Goal: Browse casually: Explore the website without a specific task or goal

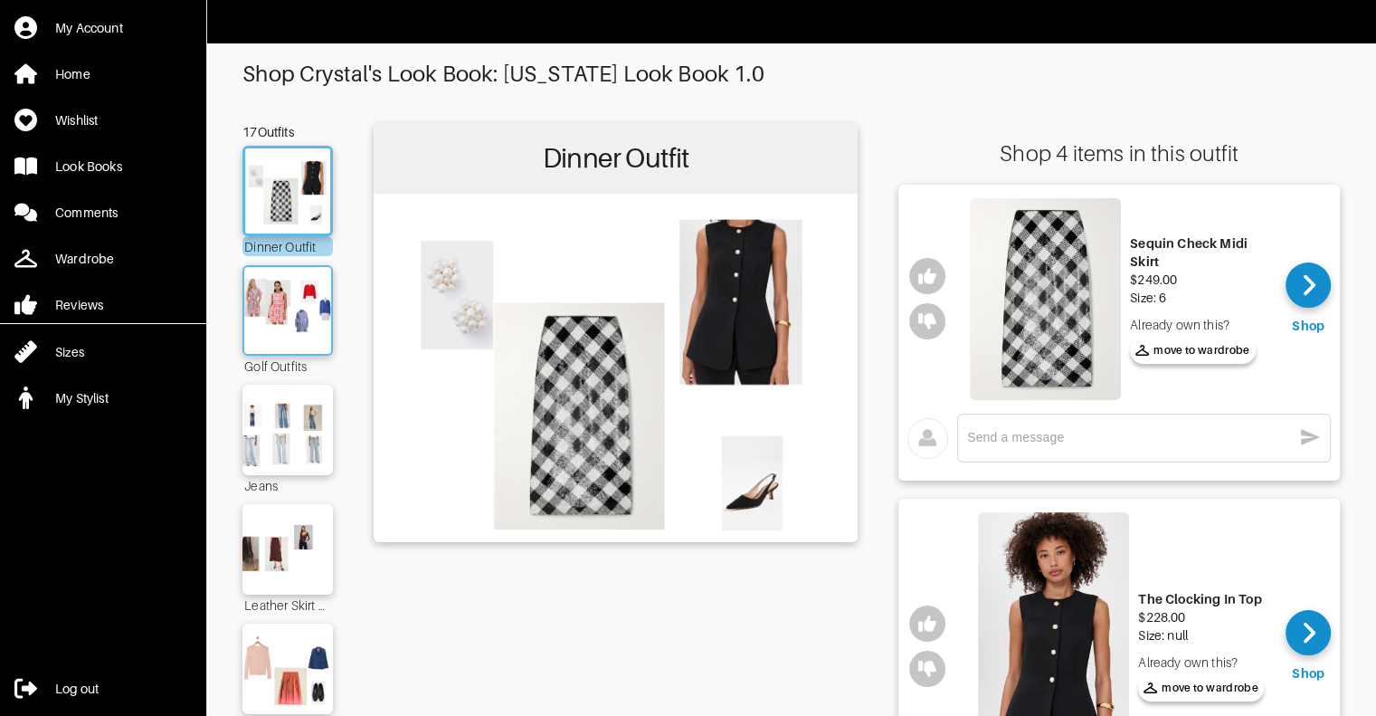
click at [295, 319] on img at bounding box center [288, 310] width 98 height 69
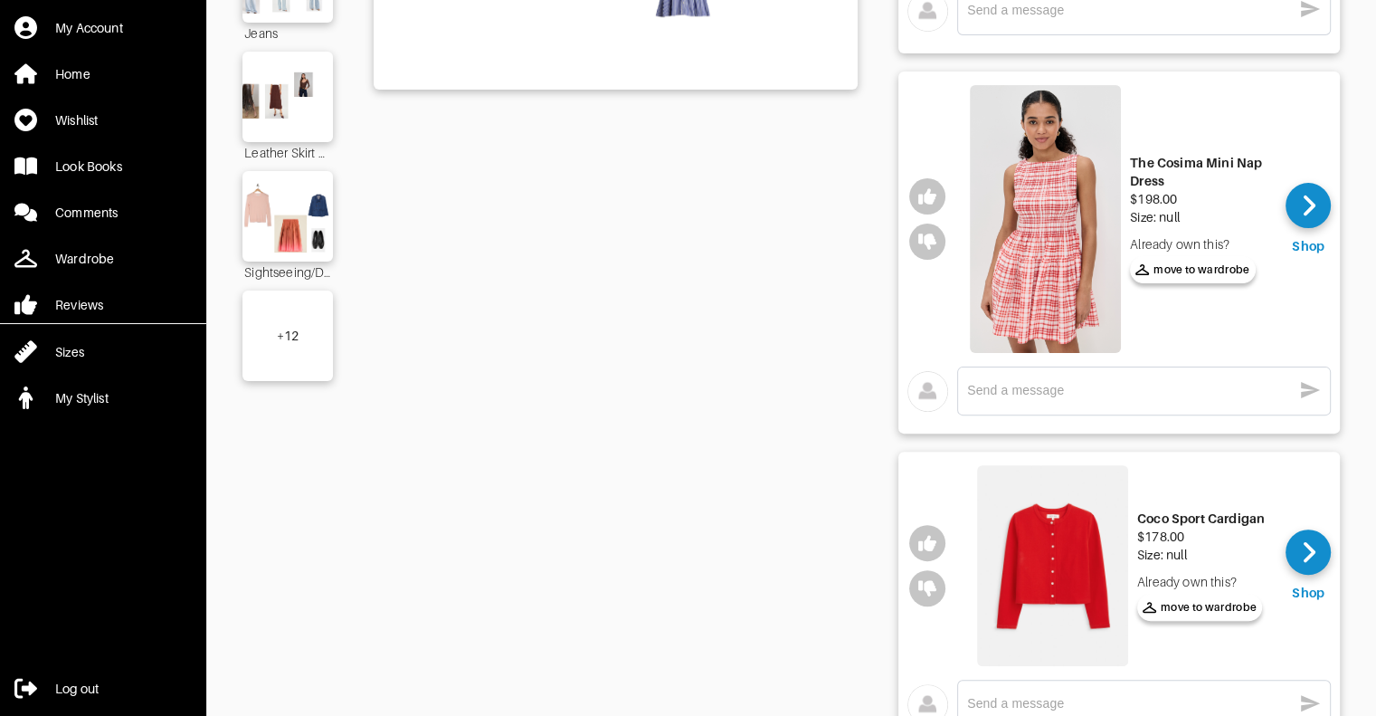
scroll to position [450, 0]
click at [287, 343] on div "+ 12" at bounding box center [288, 337] width 23 height 18
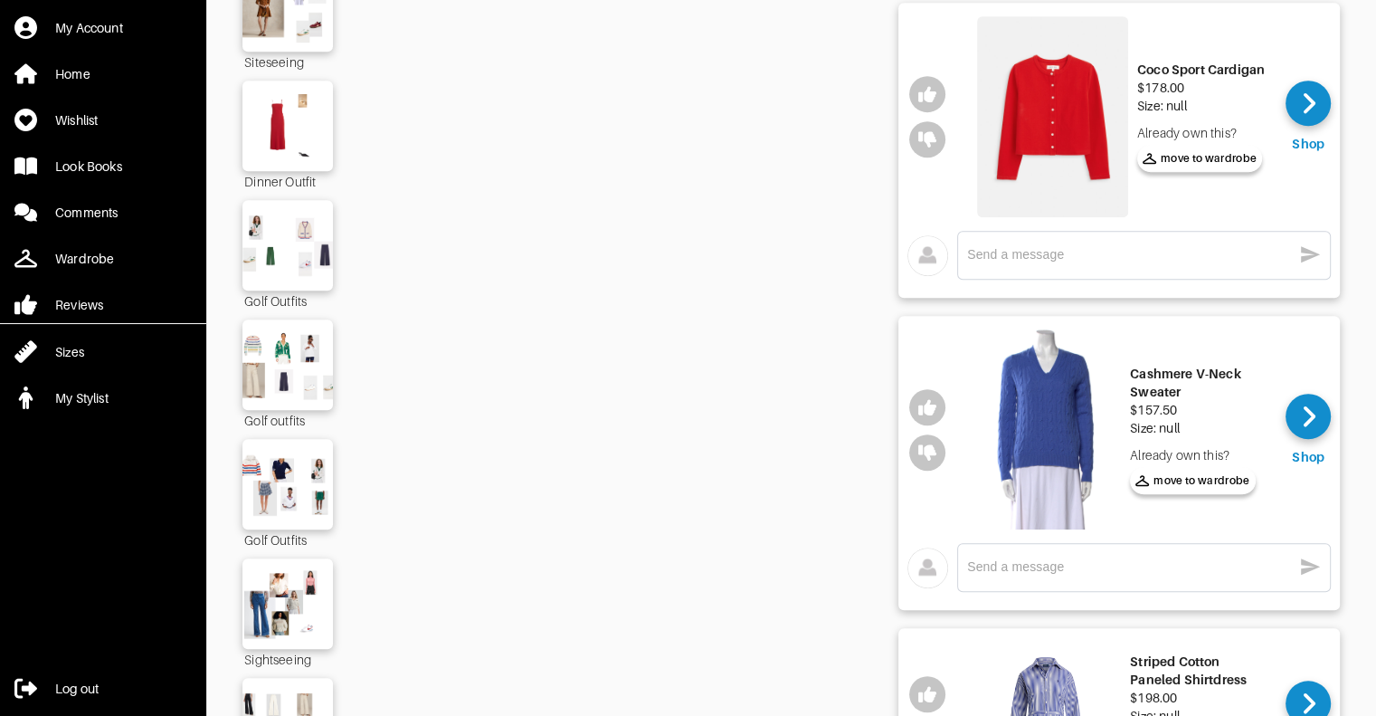
scroll to position [885, 0]
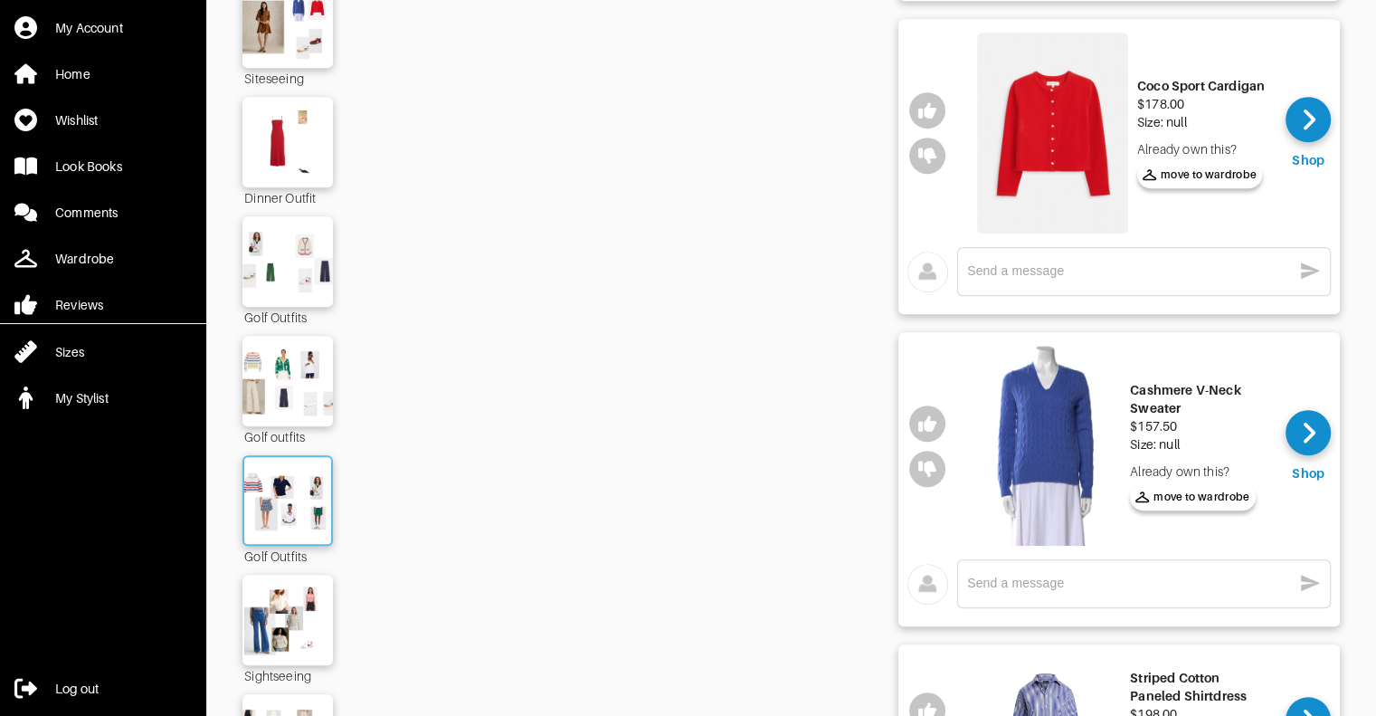
click at [303, 499] on img at bounding box center [288, 500] width 98 height 69
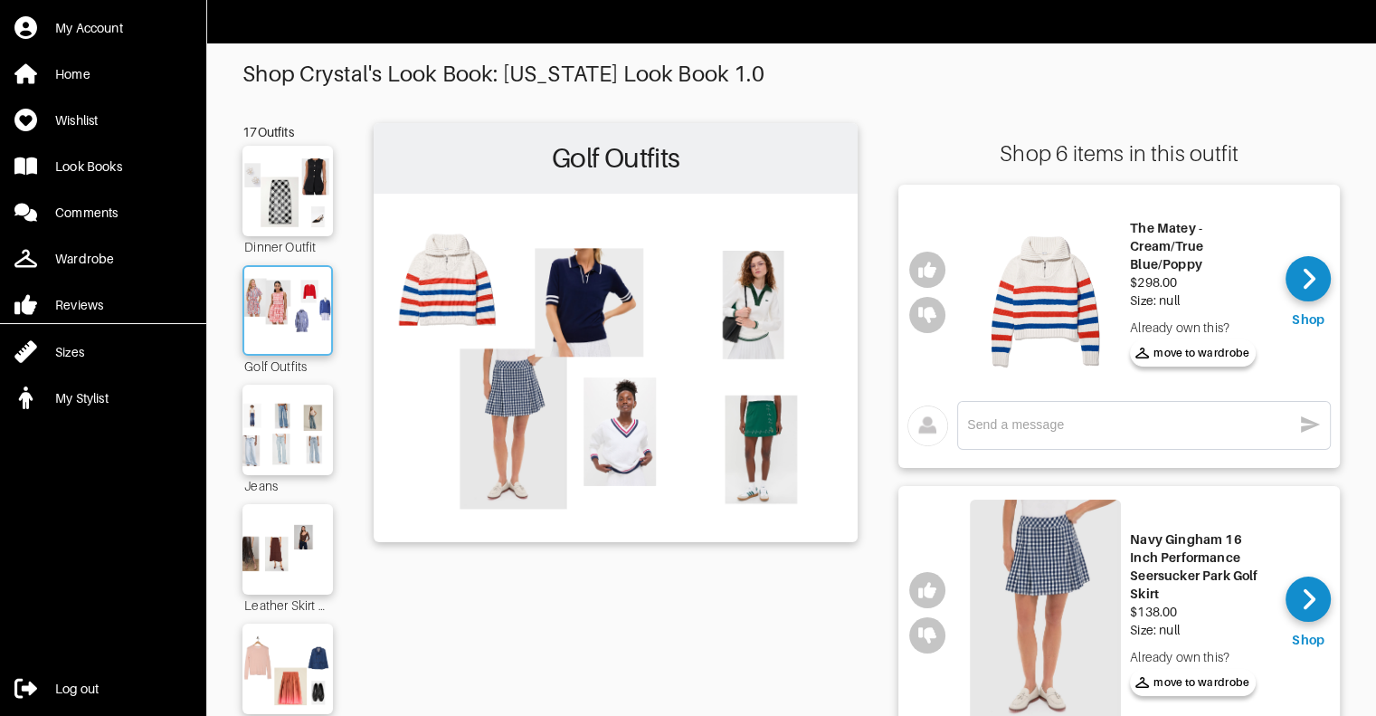
click at [300, 301] on img at bounding box center [288, 310] width 98 height 69
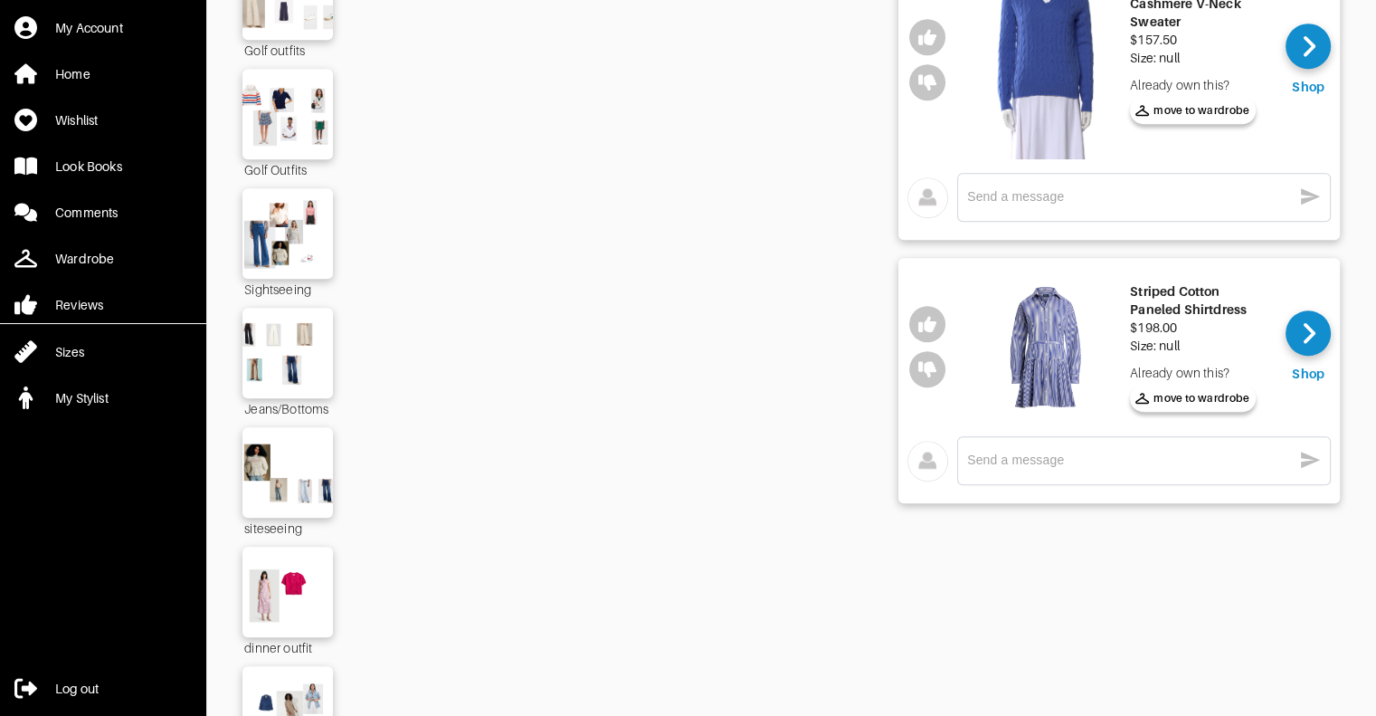
scroll to position [1357, 0]
